Goal: Find specific page/section: Find specific page/section

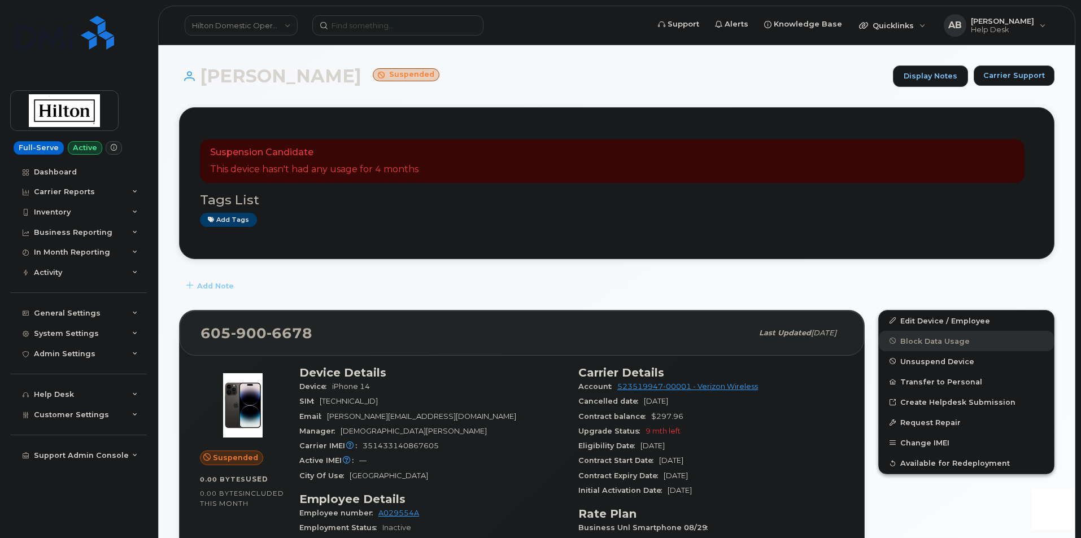
scroll to position [169, 0]
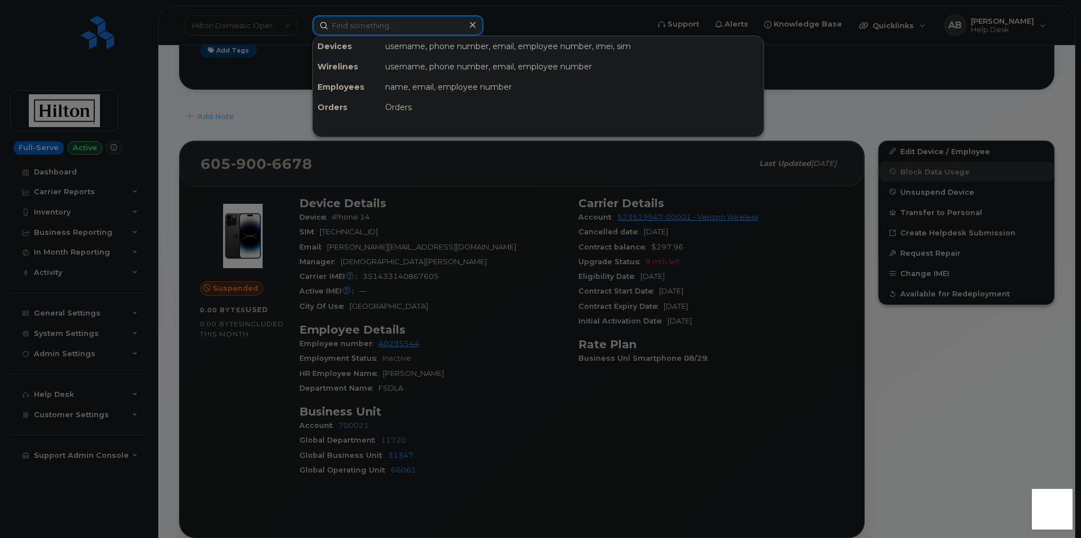
click at [388, 28] on input at bounding box center [397, 25] width 171 height 20
paste input "6502384467"
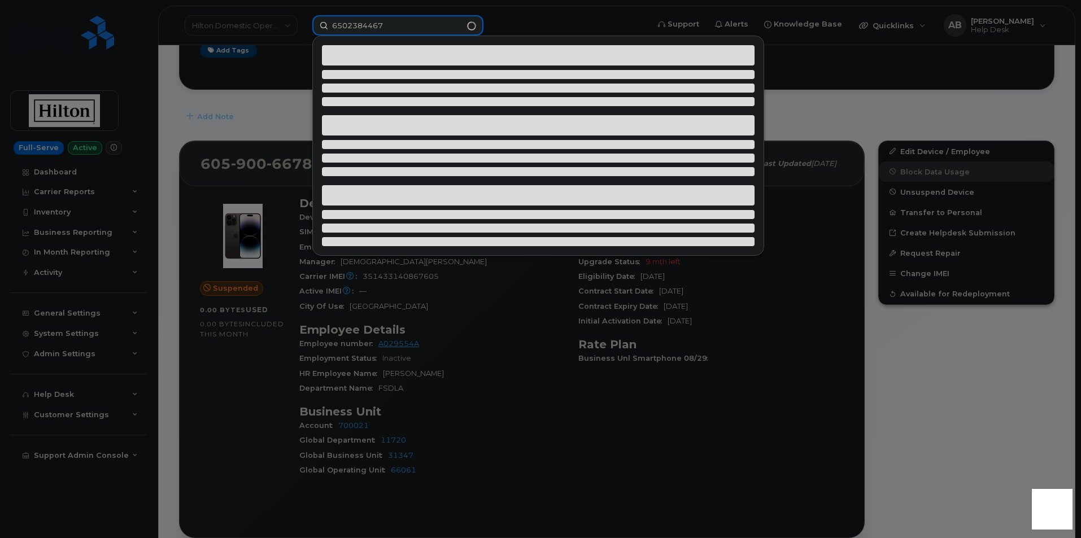
type input "6502384467"
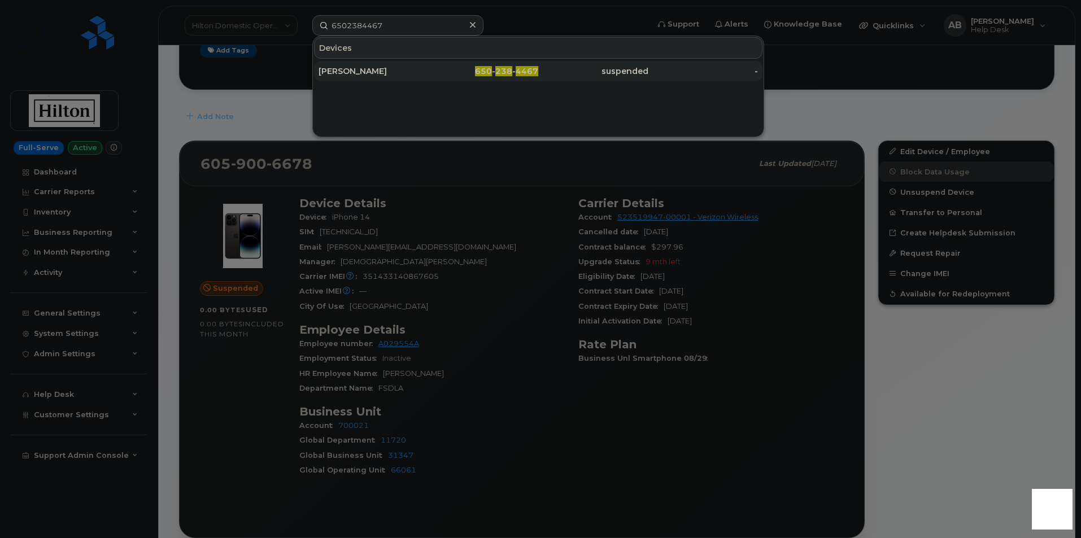
click at [396, 65] on div "ANA DE MATOS" at bounding box center [373, 71] width 110 height 20
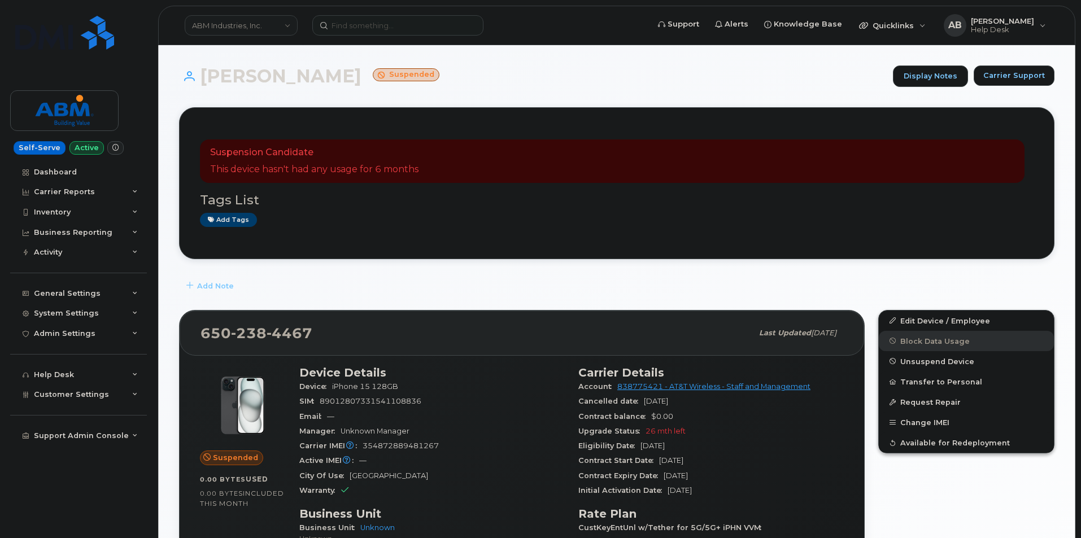
scroll to position [56, 0]
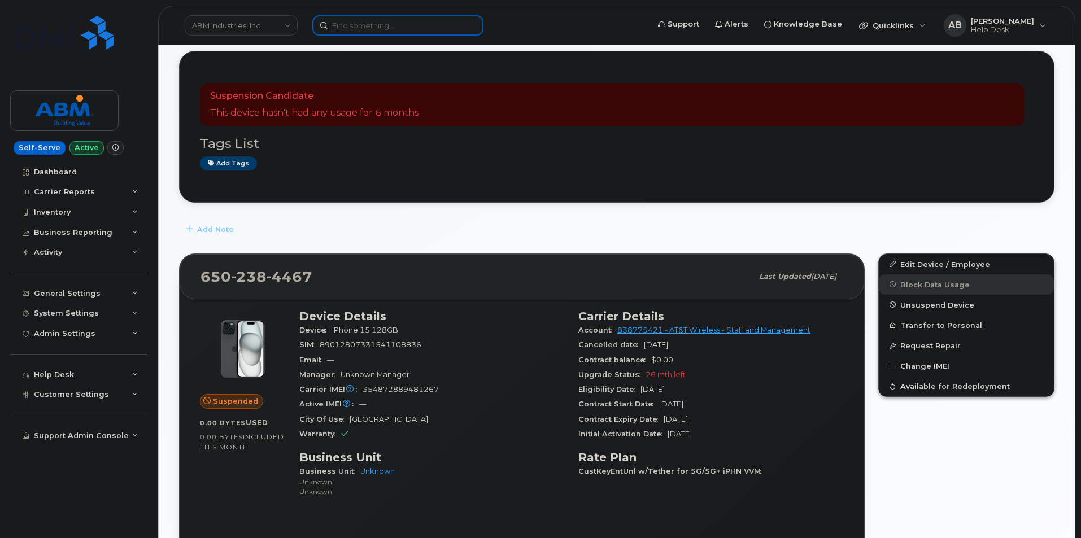
click at [386, 35] on input at bounding box center [397, 25] width 171 height 20
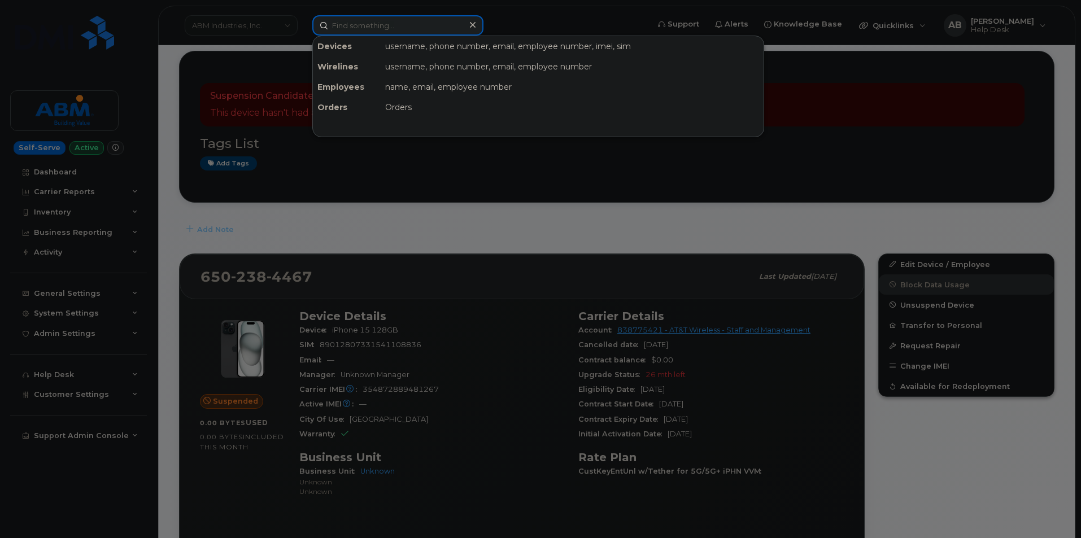
paste input "8623239331"
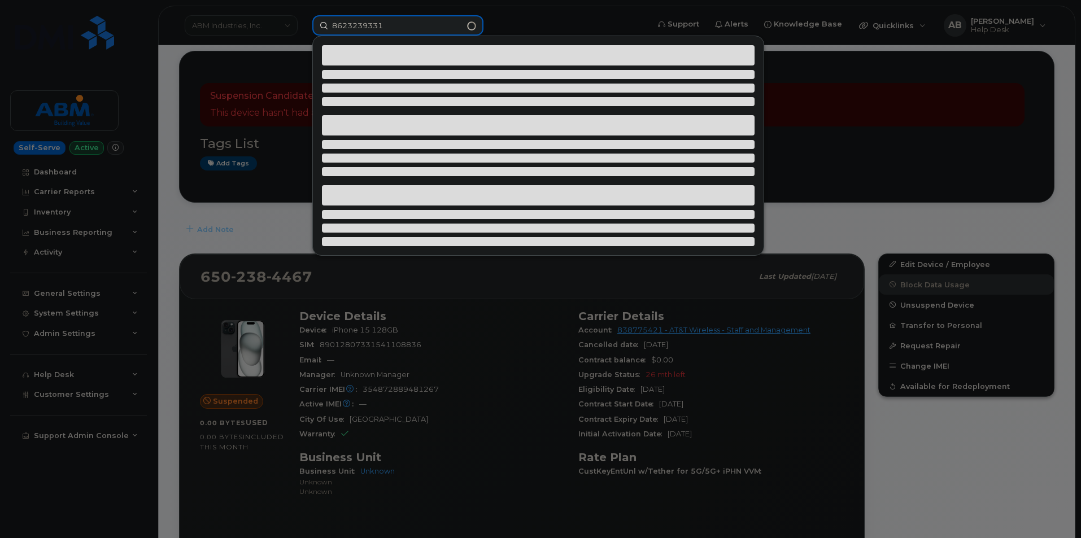
type input "8623239331"
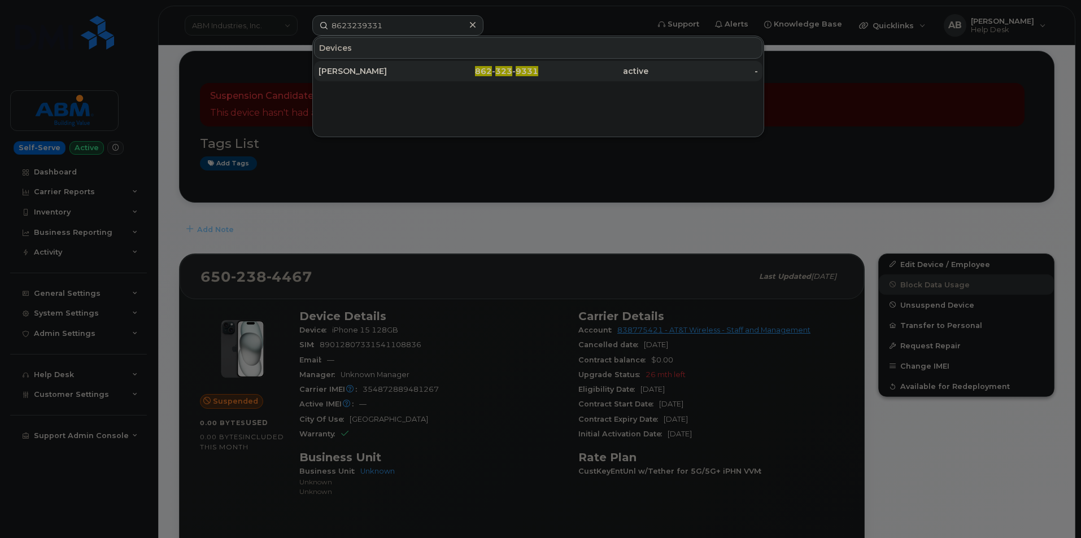
click at [376, 72] on div "MERCY VALENCIA" at bounding box center [373, 70] width 110 height 11
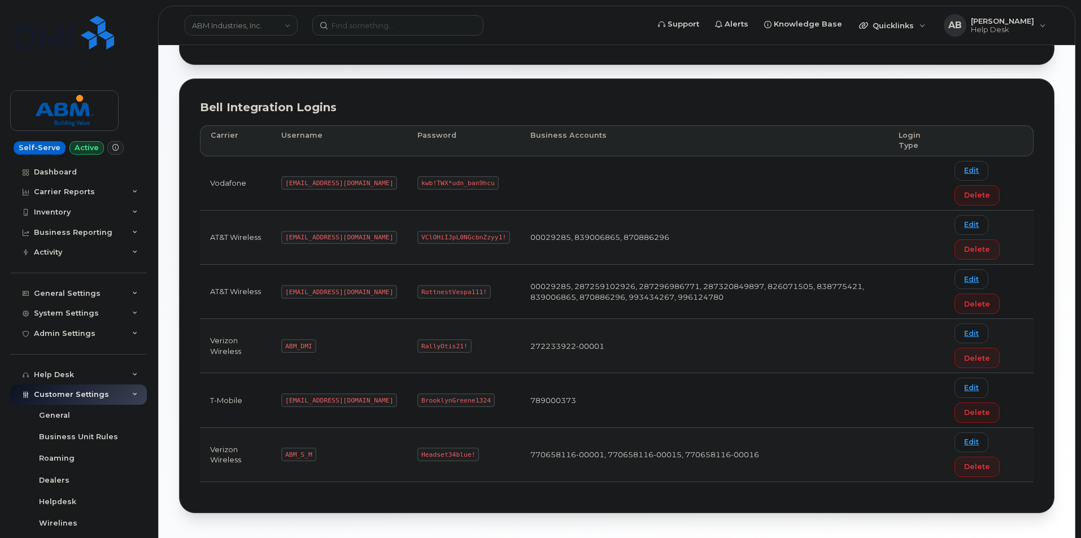
scroll to position [113, 0]
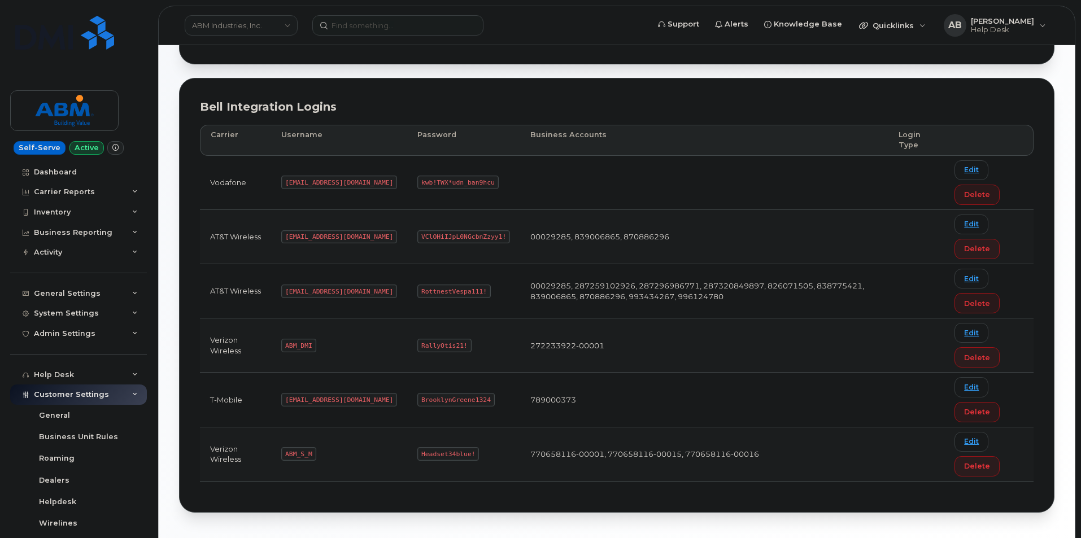
click at [306, 287] on code "[EMAIL_ADDRESS][DOMAIN_NAME]" at bounding box center [339, 292] width 116 height 14
click at [327, 289] on code "[EMAIL_ADDRESS][DOMAIN_NAME]" at bounding box center [339, 292] width 116 height 14
drag, startPoint x: 332, startPoint y: 289, endPoint x: 282, endPoint y: 291, distance: 50.3
click at [282, 291] on td "[EMAIL_ADDRESS][DOMAIN_NAME]" at bounding box center [339, 291] width 136 height 54
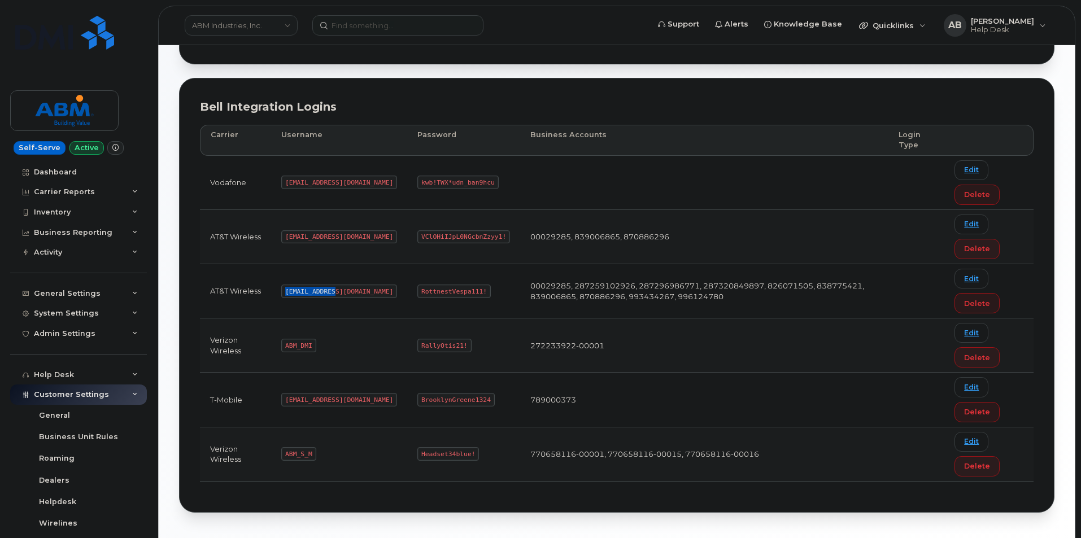
copy code "[EMAIL_ADDRESS][DOMAIN_NAME]"
drag, startPoint x: 439, startPoint y: 289, endPoint x: 380, endPoint y: 292, distance: 59.4
click at [417, 292] on code "RottnestVespa111!" at bounding box center [453, 292] width 73 height 14
drag, startPoint x: 381, startPoint y: 290, endPoint x: 449, endPoint y: 292, distance: 67.8
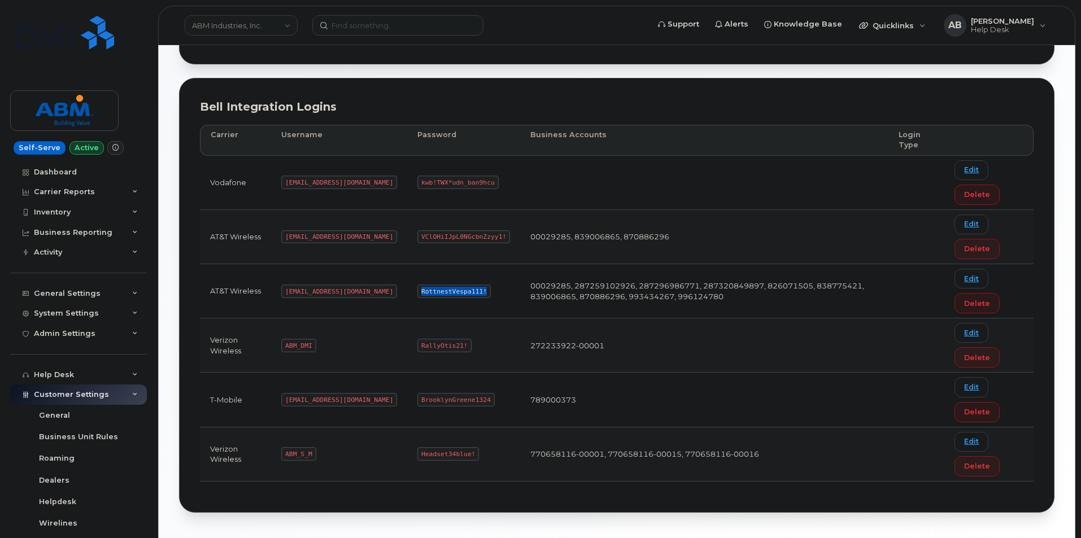
click at [449, 292] on td "RottnestVespa111!" at bounding box center [463, 291] width 113 height 54
copy code "RottnestVespa111!"
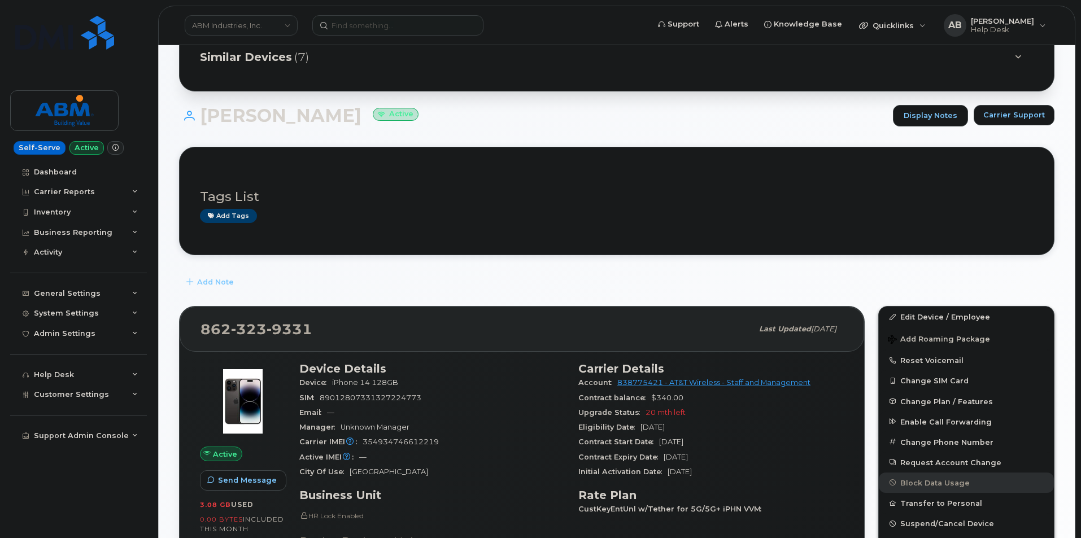
scroll to position [113, 0]
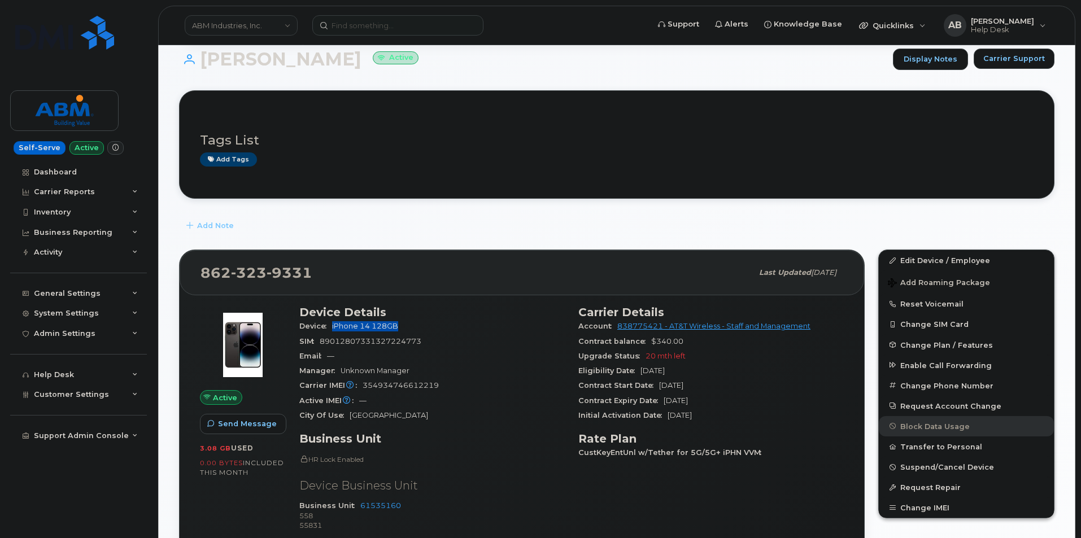
drag, startPoint x: 361, startPoint y: 327, endPoint x: 333, endPoint y: 329, distance: 27.8
click at [333, 329] on span "iPhone 14 128GB" at bounding box center [367, 326] width 71 height 8
click at [333, 329] on span "iPhone 14 128GB" at bounding box center [365, 326] width 66 height 8
drag, startPoint x: 333, startPoint y: 329, endPoint x: 365, endPoint y: 333, distance: 32.4
click at [365, 333] on div "Device iPhone 14 128GB" at bounding box center [431, 326] width 265 height 15
